Goal: Task Accomplishment & Management: Manage account settings

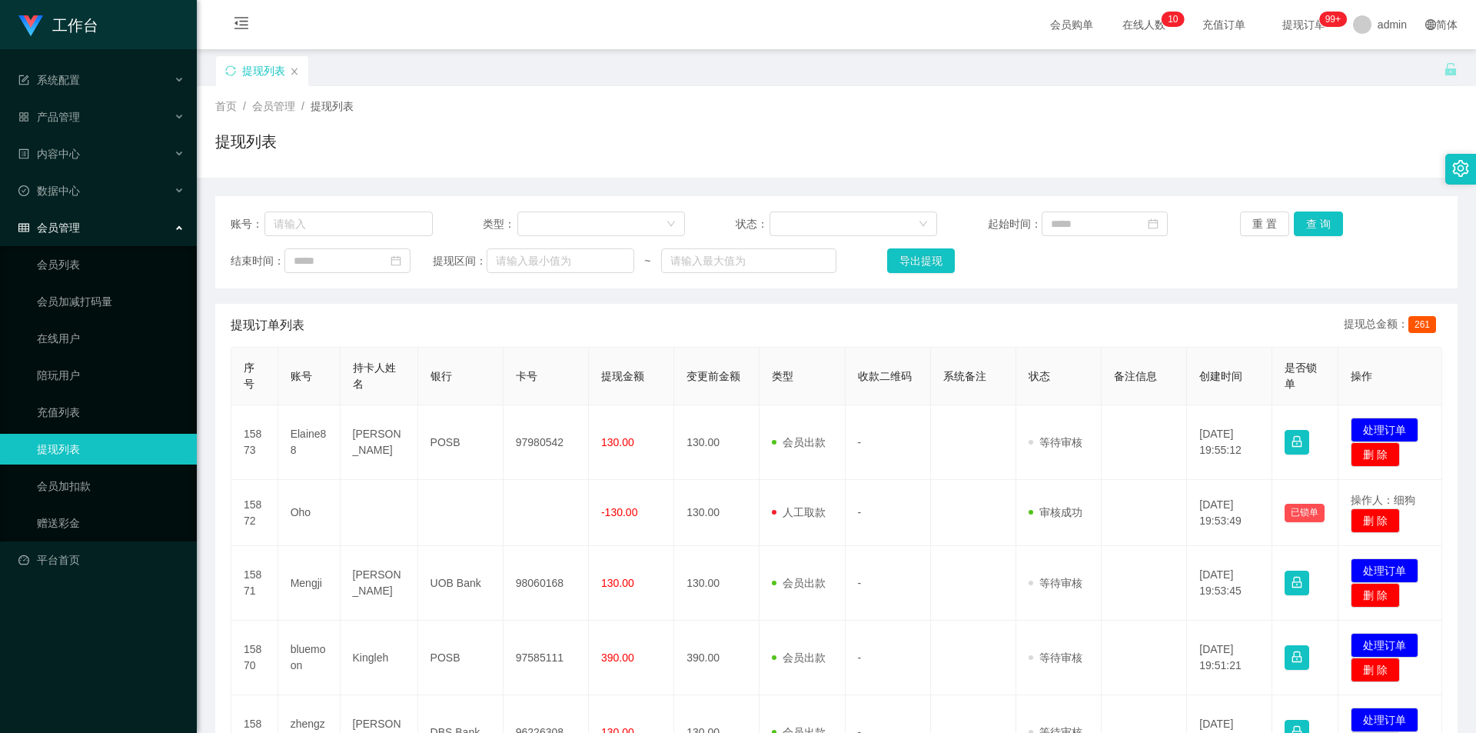
click at [515, 84] on div "提现列表" at bounding box center [829, 81] width 1228 height 53
click at [81, 490] on link "会员加扣款" at bounding box center [111, 485] width 148 height 31
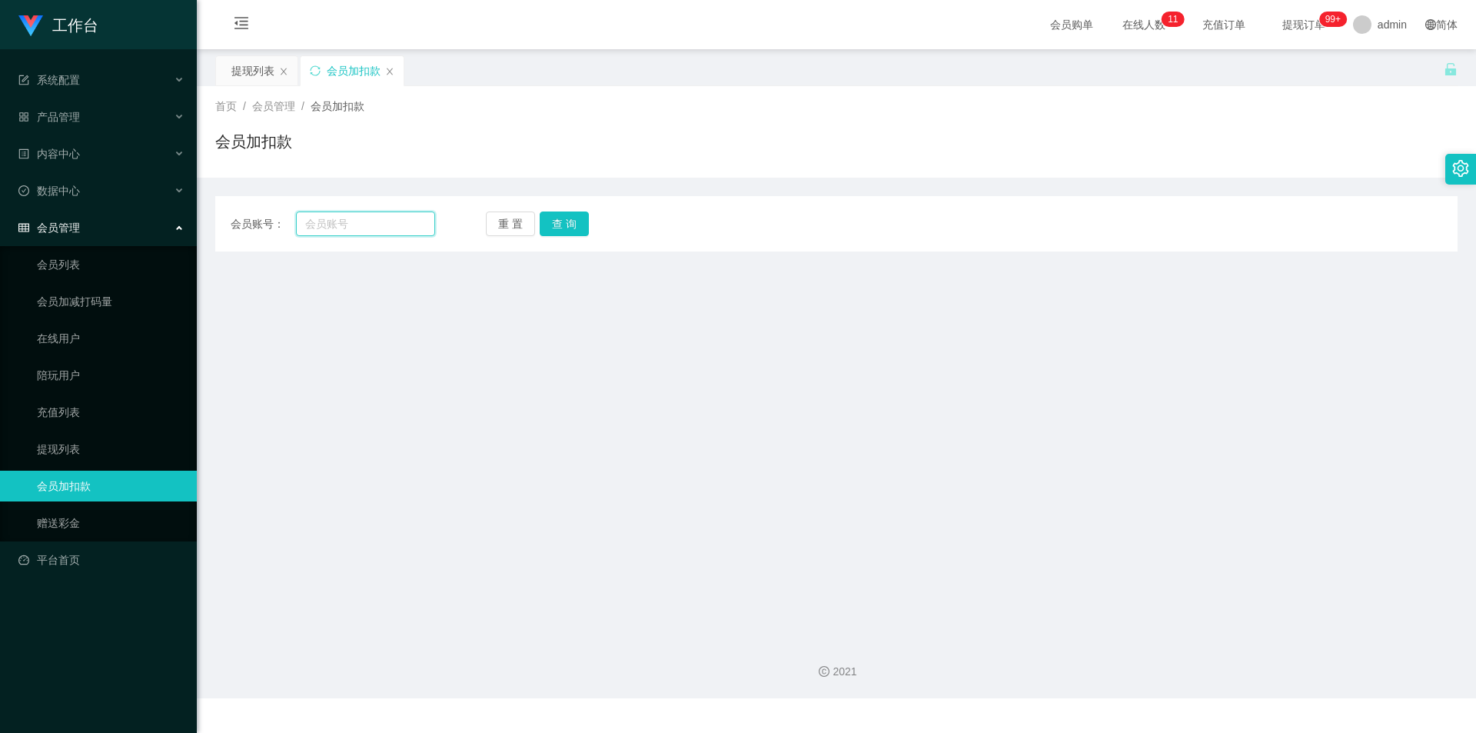
click at [357, 224] on input "text" at bounding box center [365, 223] width 139 height 25
paste input "junwei"
type input "junwei"
click at [577, 228] on button "查 询" at bounding box center [564, 223] width 49 height 25
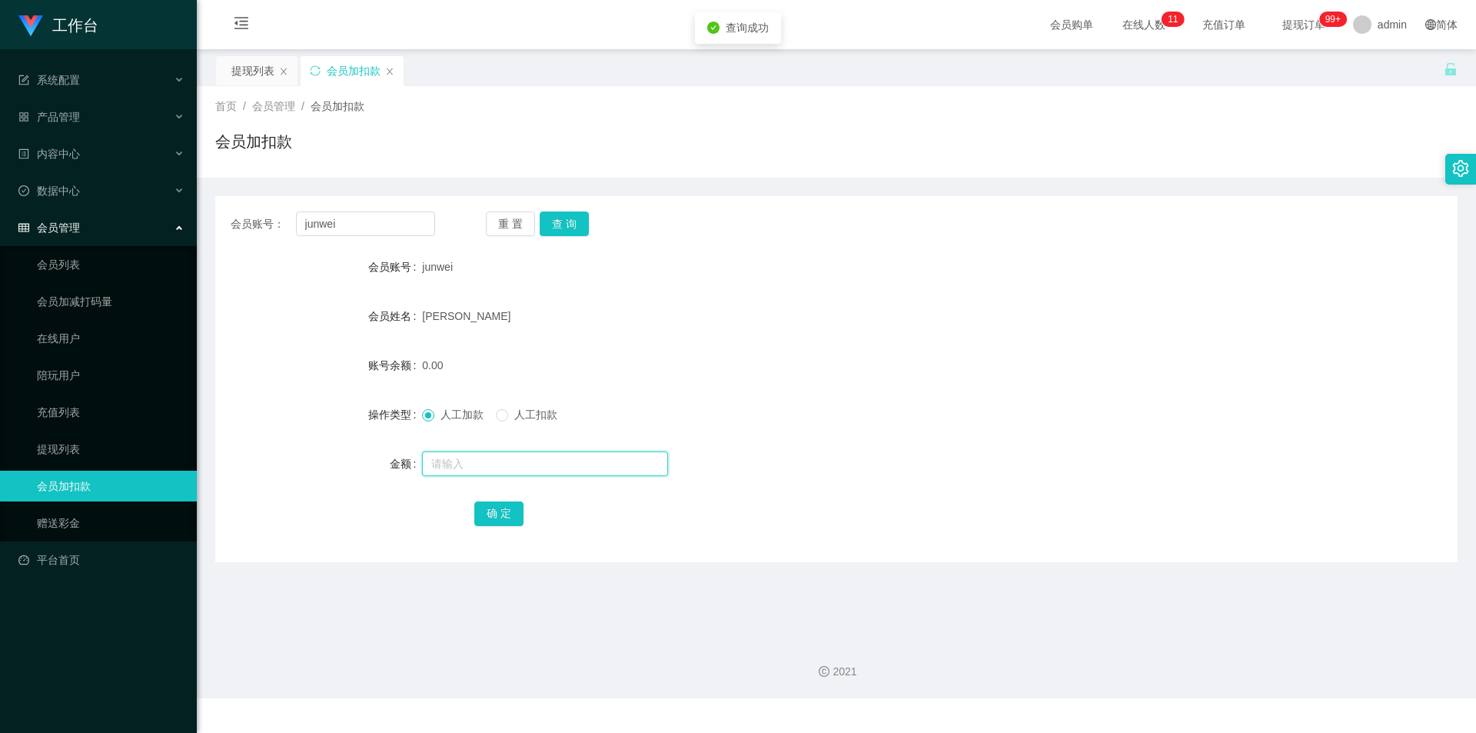
click at [435, 460] on input "text" at bounding box center [545, 463] width 246 height 25
type input "100"
click at [500, 513] on button "确 定" at bounding box center [498, 513] width 49 height 25
click at [1047, 367] on div "100.00" at bounding box center [784, 365] width 725 height 31
drag, startPoint x: 0, startPoint y: 198, endPoint x: 14, endPoint y: 194, distance: 14.6
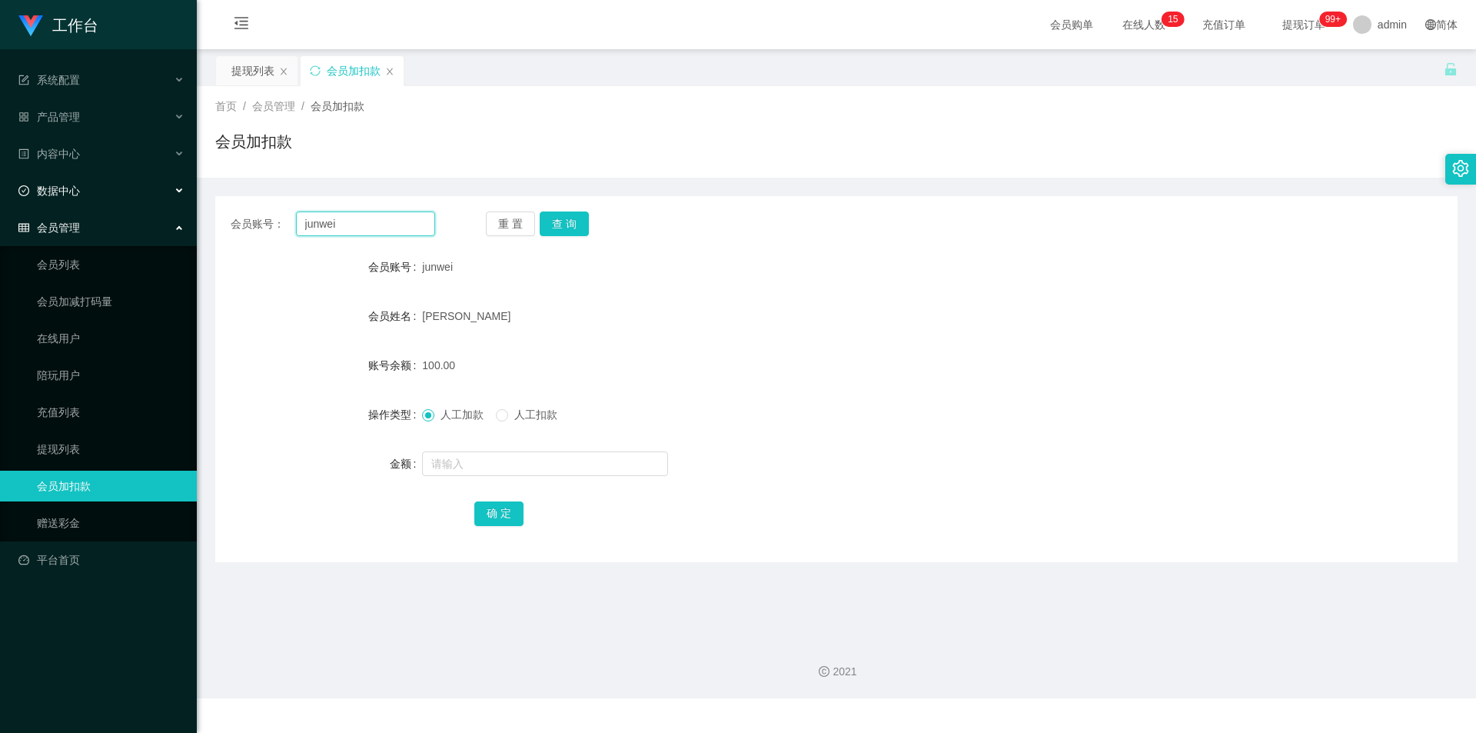
click at [0, 196] on section "工作台 系统配置 产品管理 内容中心 数据中心 会员管理 会员列表 会员加减打码量 在线用户 陪玩用户 充值列表 提现列表 会员加扣款 赠送彩金 平台首页 保…" at bounding box center [738, 349] width 1476 height 698
click at [569, 226] on button "查 询" at bounding box center [564, 223] width 49 height 25
click at [855, 249] on div "会员账号： junwei 重 置 查 询 会员账号 junwei 会员姓名 [PERSON_NAME] 账号余额 130.00 操作类型 人工加款 人工扣款 …" at bounding box center [836, 379] width 1242 height 366
click at [1261, 151] on div "会员加扣款" at bounding box center [836, 147] width 1242 height 35
drag, startPoint x: 351, startPoint y: 224, endPoint x: 204, endPoint y: 218, distance: 146.9
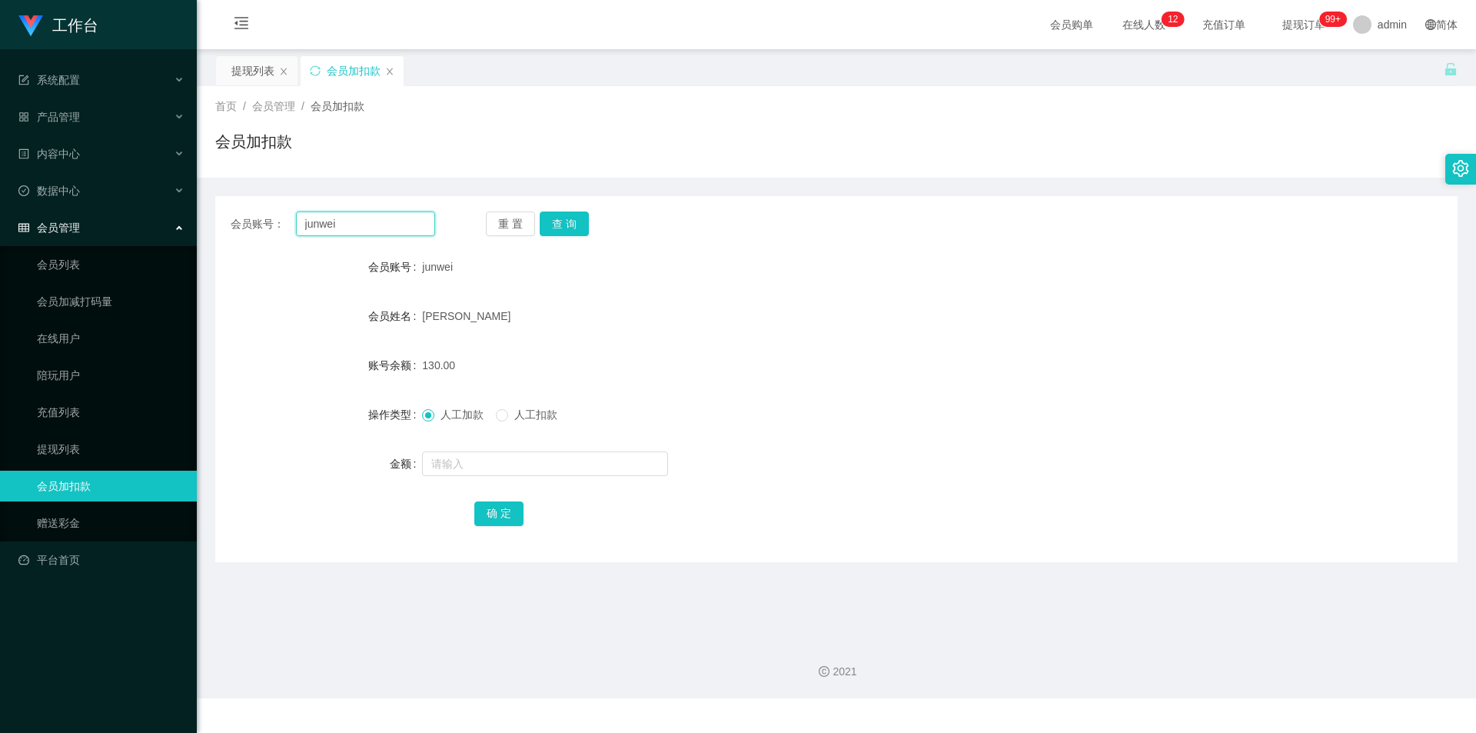
click at [204, 218] on main "关闭左侧 关闭右侧 关闭其它 刷新页面 提现列表 会员加扣款 首页 / 会员管理 / 会员加扣款 / 会员加扣款 会员账号： junwei 重 置 查 询 会…" at bounding box center [836, 337] width 1279 height 577
click at [254, 55] on main "关闭左侧 关闭右侧 关闭其它 刷新页面 提现列表 会员加扣款 首页 / 会员管理 / 会员加扣款 / 会员加扣款 会员账号： junwei 重 置 查 询 会…" at bounding box center [836, 337] width 1279 height 577
click at [248, 59] on div "提现列表" at bounding box center [252, 70] width 43 height 29
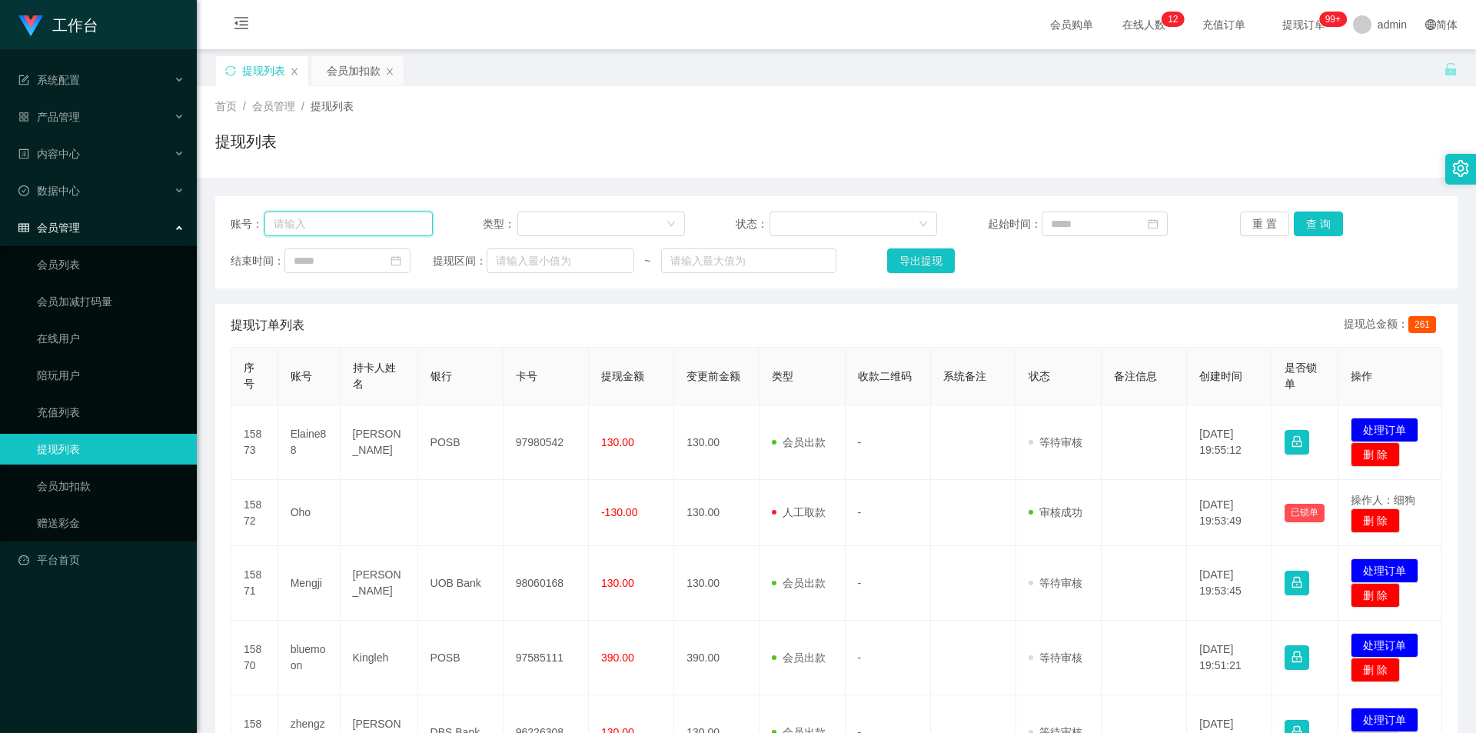
click at [299, 226] on input "text" at bounding box center [348, 223] width 168 height 25
paste input "junwei"
type input "junwei"
click at [1324, 216] on button "查 询" at bounding box center [1318, 223] width 49 height 25
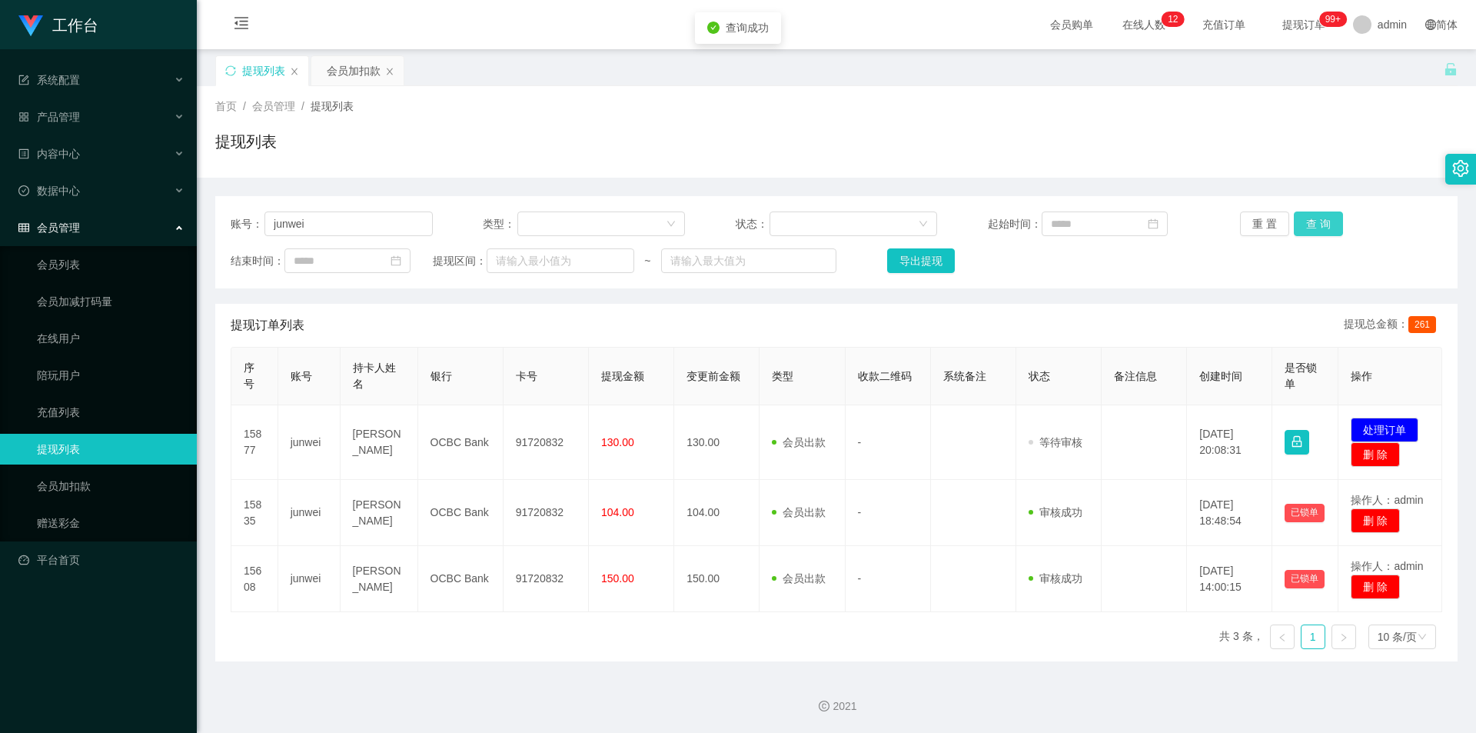
click at [1318, 217] on button "查 询" at bounding box center [1318, 223] width 49 height 25
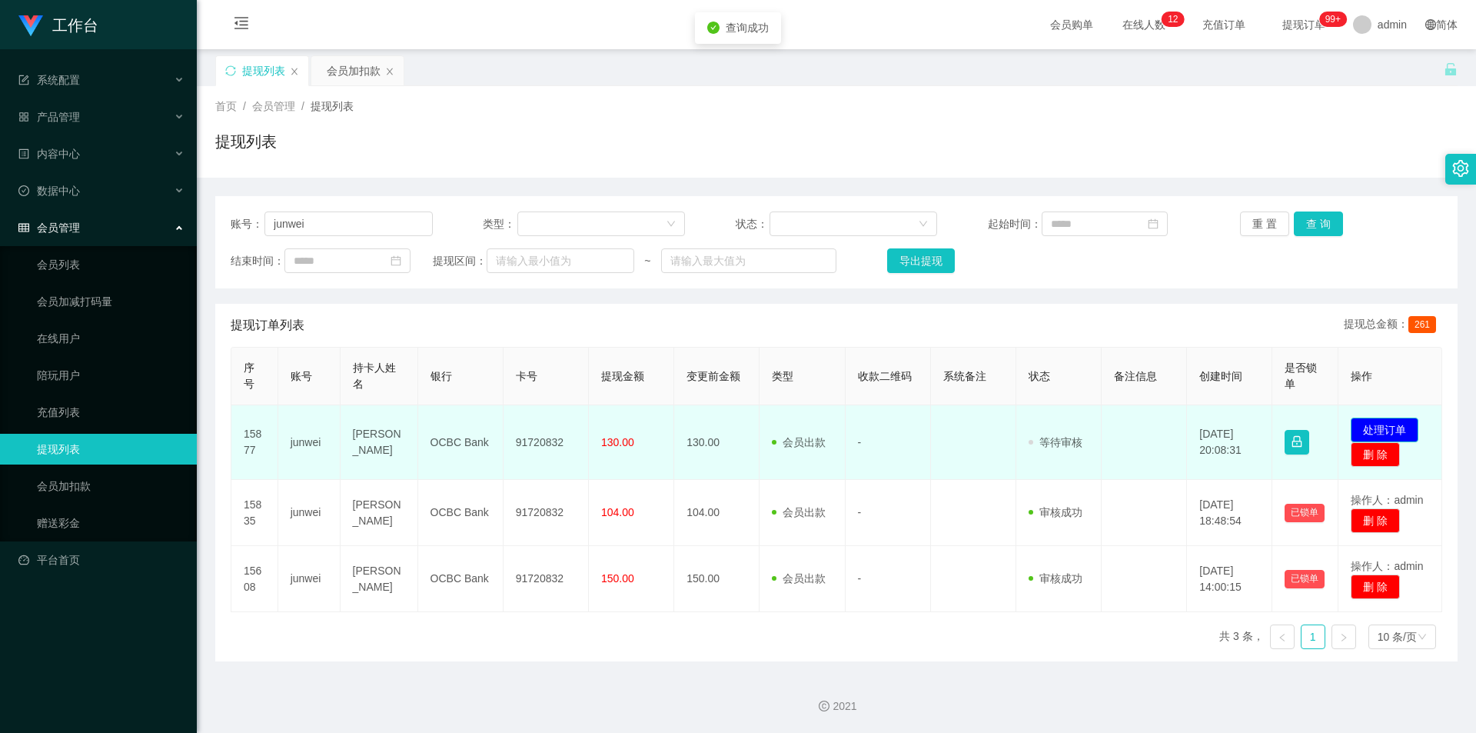
click at [1397, 431] on button "处理订单" at bounding box center [1385, 429] width 68 height 25
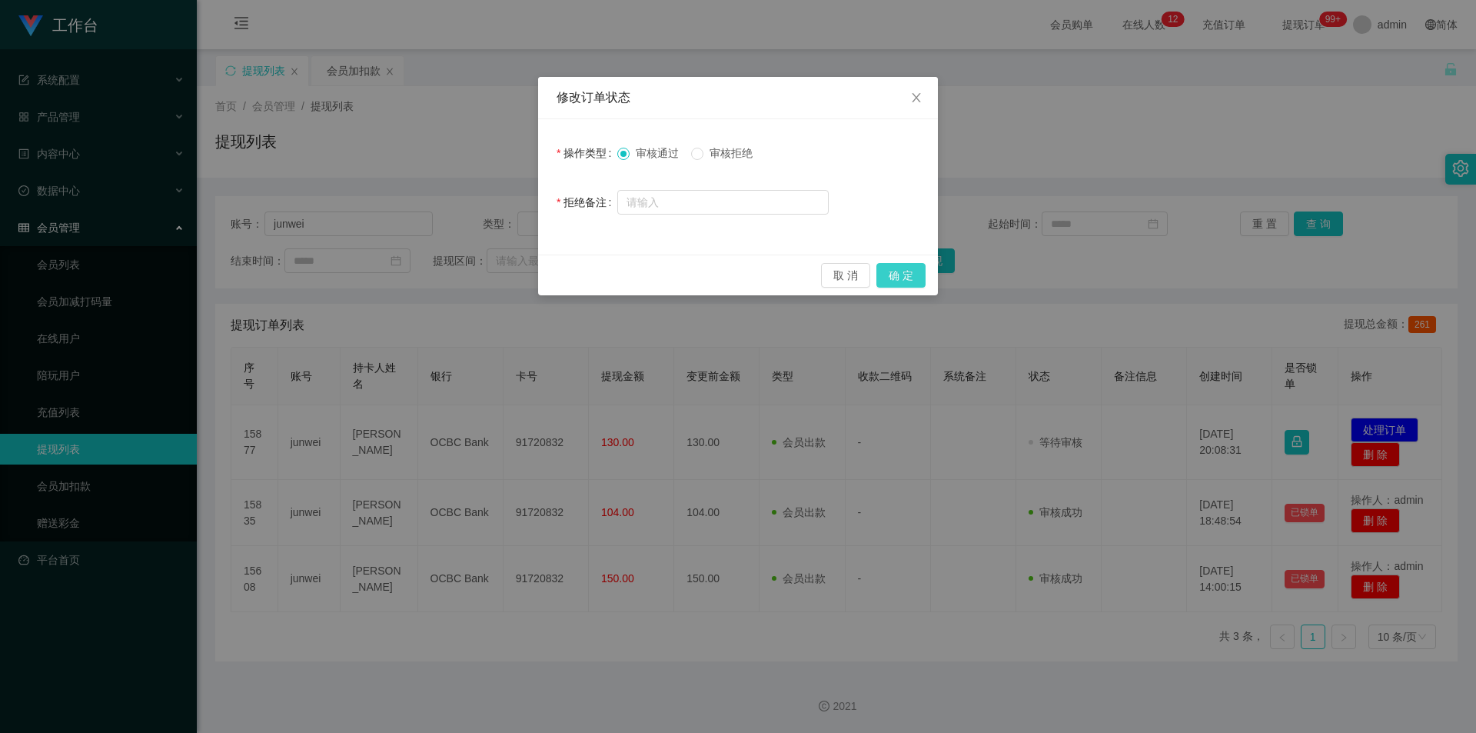
click at [898, 282] on button "确 定" at bounding box center [900, 275] width 49 height 25
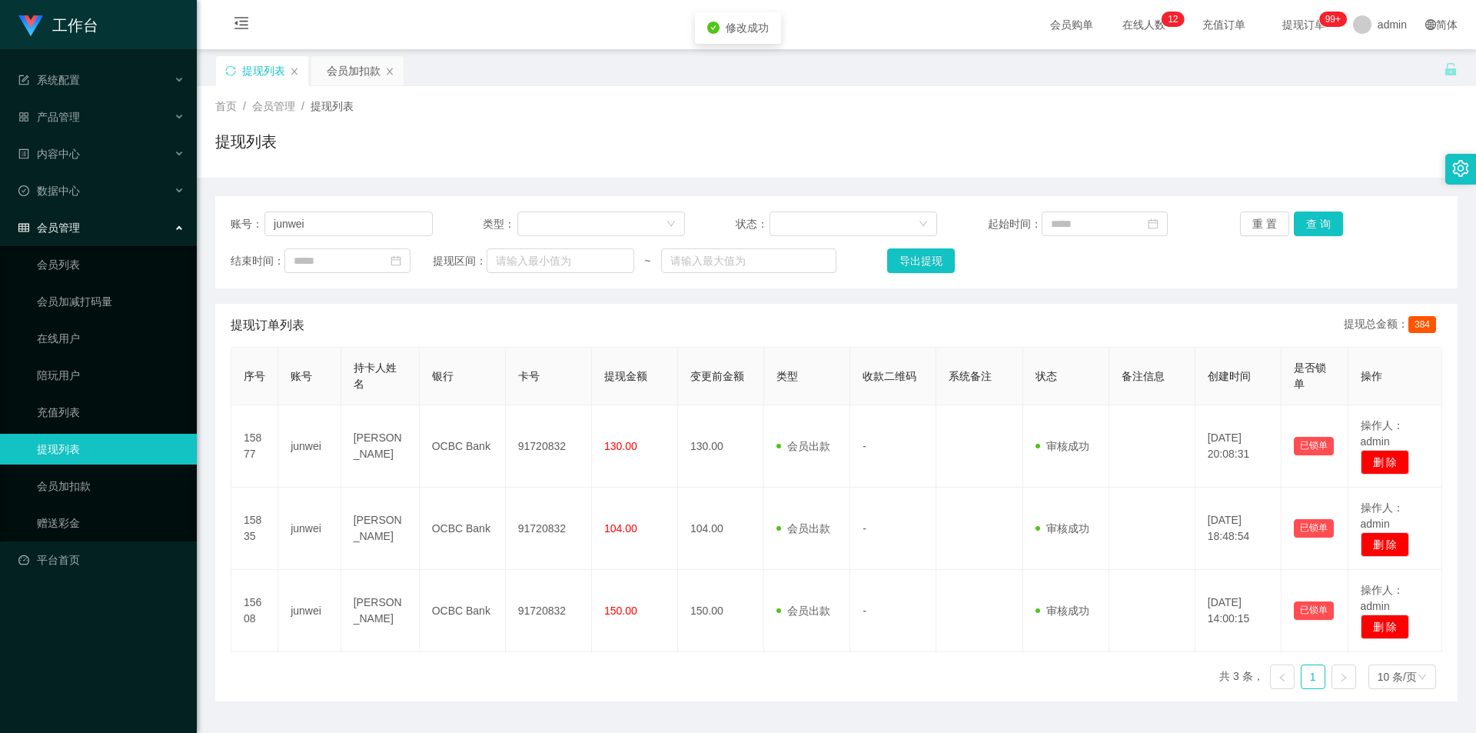
drag, startPoint x: 1160, startPoint y: 173, endPoint x: 1403, endPoint y: 52, distance: 271.6
click at [1162, 173] on div "首页 / 会员管理 / 提现列表 / 提现列表" at bounding box center [836, 131] width 1279 height 91
drag, startPoint x: 299, startPoint y: 226, endPoint x: 213, endPoint y: 218, distance: 86.4
click at [213, 221] on main "关闭左侧 关闭右侧 关闭其它 刷新页面 提现列表 会员加扣款 首页 / 会员管理 / 提现列表 / 提现列表 账号： junwei 类型： 状态： 起始时间：…" at bounding box center [836, 375] width 1279 height 652
click at [1298, 224] on button "查 询" at bounding box center [1318, 223] width 49 height 25
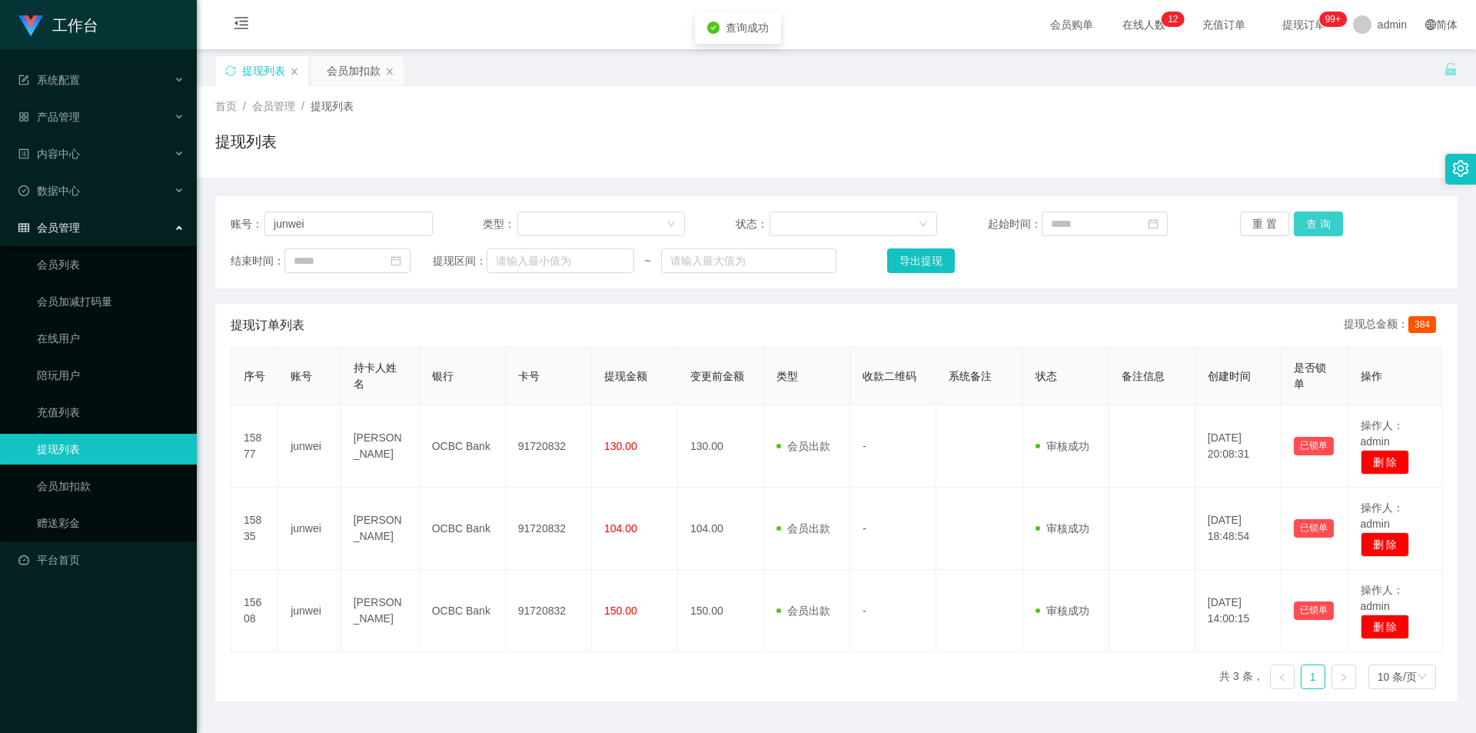
click at [1306, 219] on button "查 询" at bounding box center [1318, 223] width 49 height 25
drag, startPoint x: 1321, startPoint y: 138, endPoint x: 1374, endPoint y: 5, distance: 143.5
click at [1324, 134] on div "提现列表" at bounding box center [836, 147] width 1242 height 35
